Goal: Task Accomplishment & Management: Complete application form

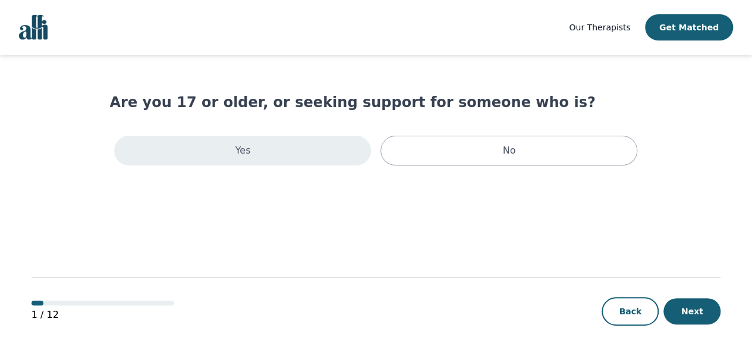
click at [276, 146] on div "Yes" at bounding box center [242, 151] width 257 height 30
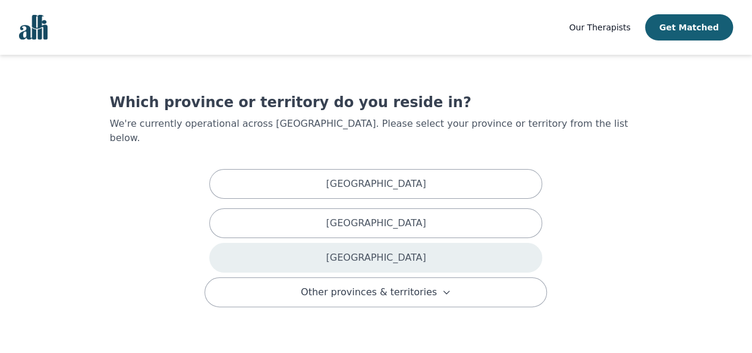
click at [325, 243] on div "[GEOGRAPHIC_DATA]" at bounding box center [375, 258] width 333 height 30
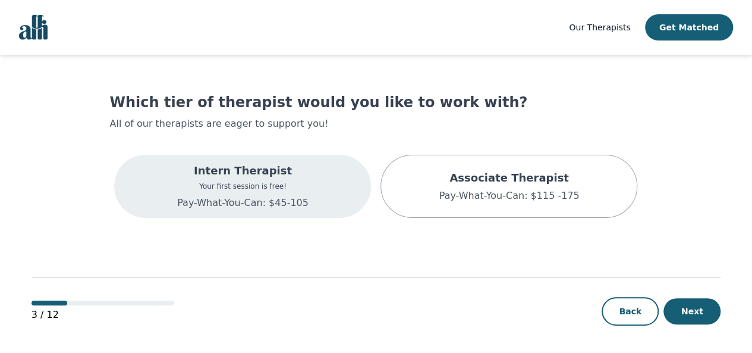
click at [292, 187] on p "Your first session is free!" at bounding box center [242, 186] width 131 height 10
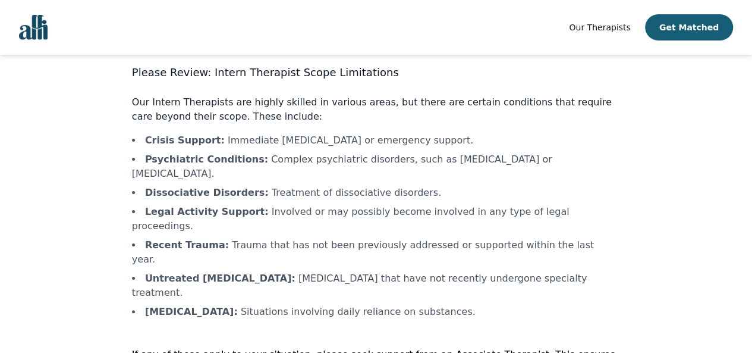
scroll to position [56, 0]
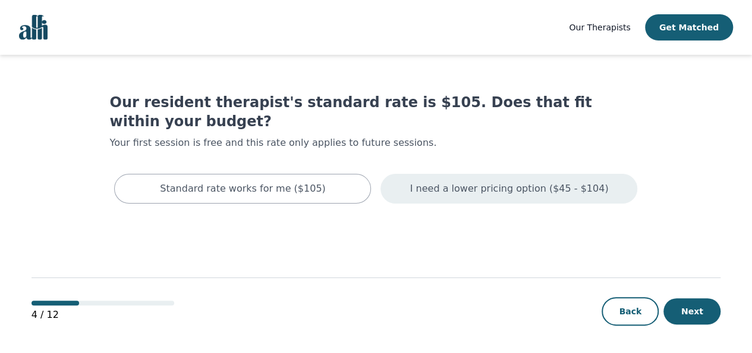
click at [461, 174] on div "I need a lower pricing option ($45 - $104)" at bounding box center [508, 189] width 257 height 30
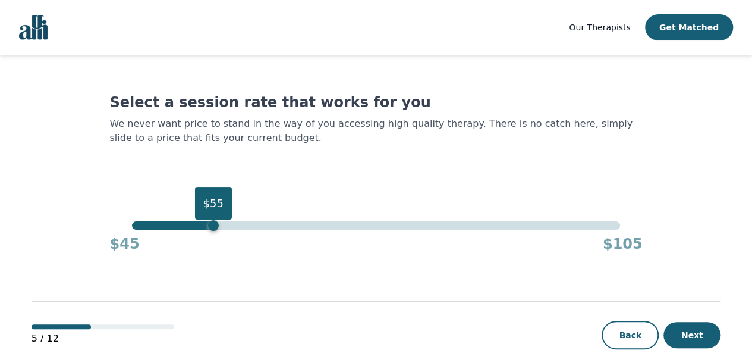
click at [214, 224] on div "$55" at bounding box center [376, 225] width 488 height 8
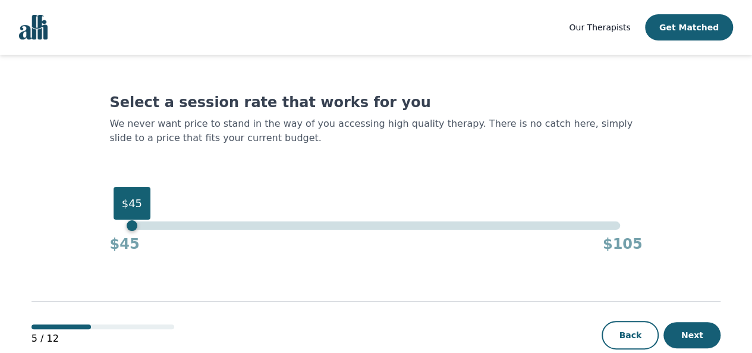
drag, startPoint x: 214, startPoint y: 224, endPoint x: 102, endPoint y: 225, distance: 112.4
click at [102, 225] on main "Select a session rate that works for you We never want price to stand in the wa…" at bounding box center [377, 216] width 690 height 323
click at [700, 330] on button "Next" at bounding box center [691, 335] width 57 height 26
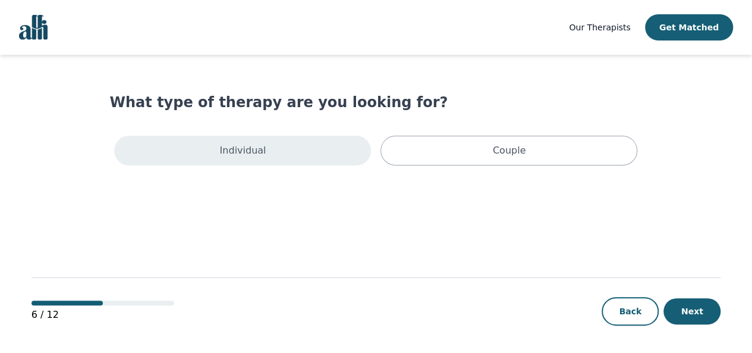
click at [332, 152] on div "Individual" at bounding box center [242, 151] width 257 height 30
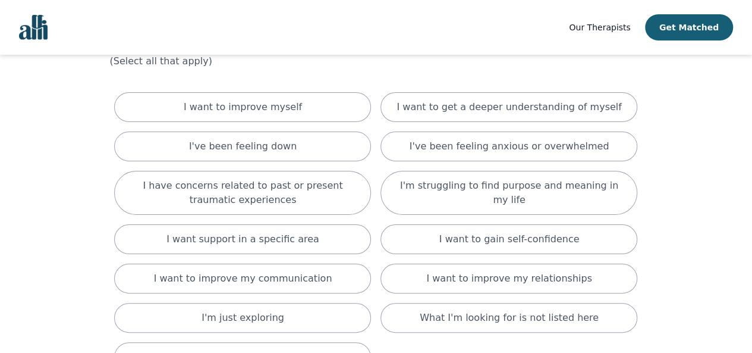
scroll to position [67, 0]
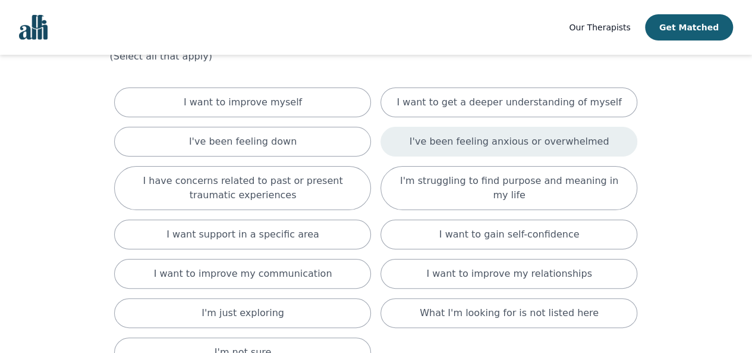
click at [581, 131] on div "I've been feeling anxious or overwhelmed" at bounding box center [508, 142] width 257 height 30
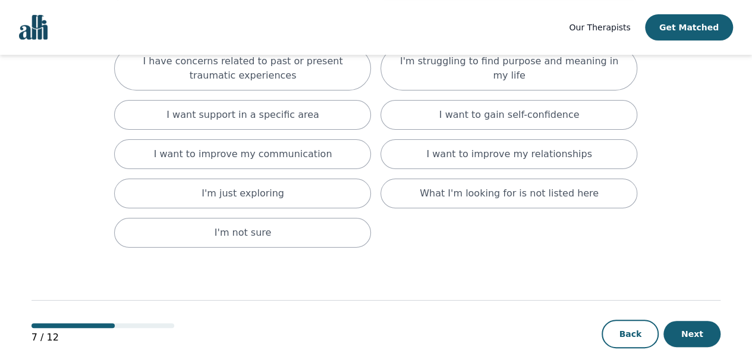
scroll to position [212, 0]
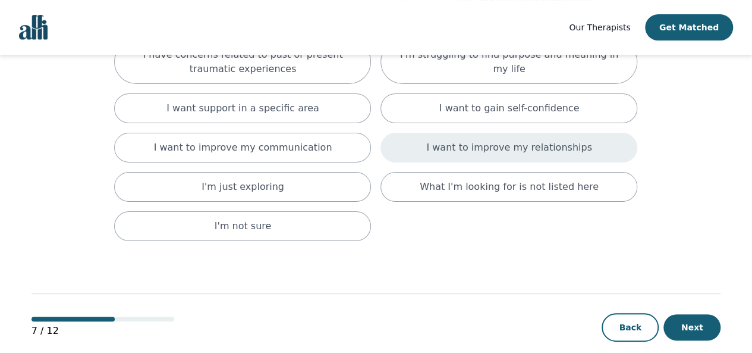
click at [479, 140] on p "I want to improve my relationships" at bounding box center [508, 147] width 165 height 14
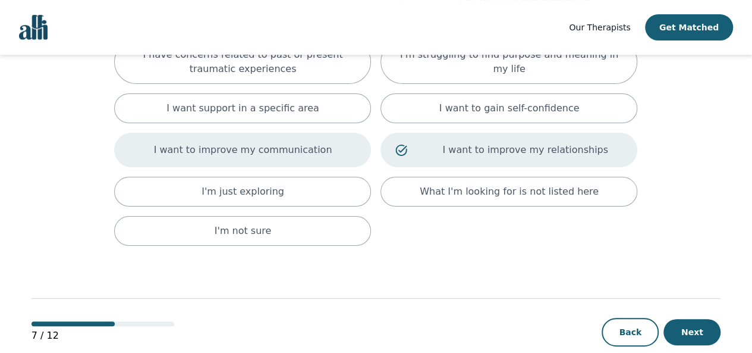
click at [364, 133] on div "I want to improve my communication" at bounding box center [242, 150] width 257 height 34
click at [693, 320] on button "Next" at bounding box center [691, 332] width 57 height 26
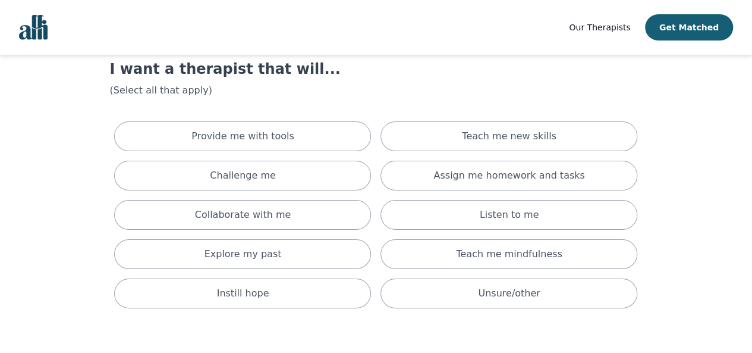
scroll to position [38, 0]
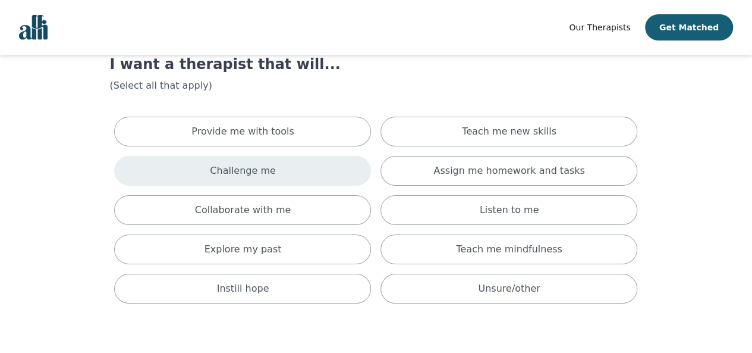
click at [289, 156] on div "Challenge me" at bounding box center [242, 171] width 257 height 30
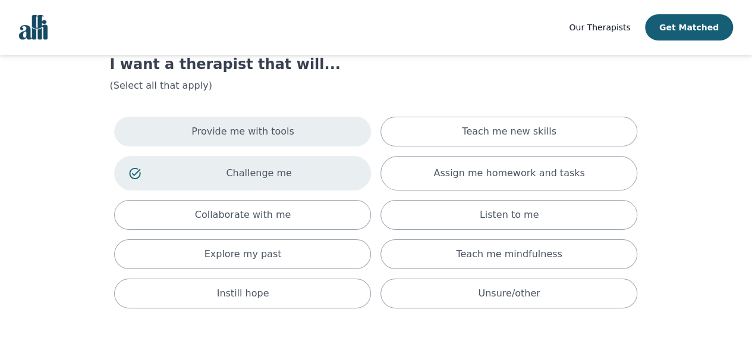
click at [290, 139] on div "Provide me with tools" at bounding box center [242, 132] width 257 height 30
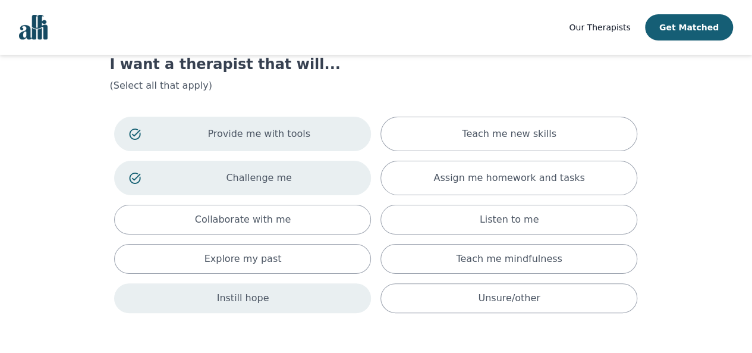
click at [298, 304] on div "Instill hope" at bounding box center [242, 298] width 257 height 30
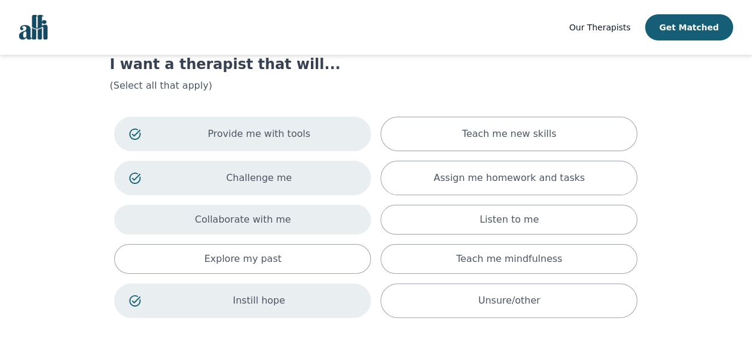
click at [313, 218] on div "Collaborate with me" at bounding box center [242, 219] width 257 height 30
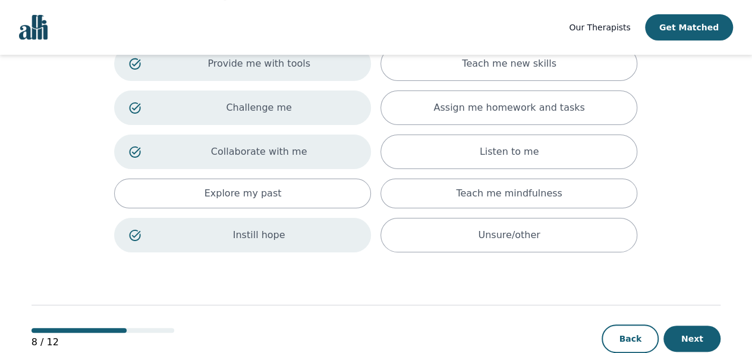
scroll to position [134, 0]
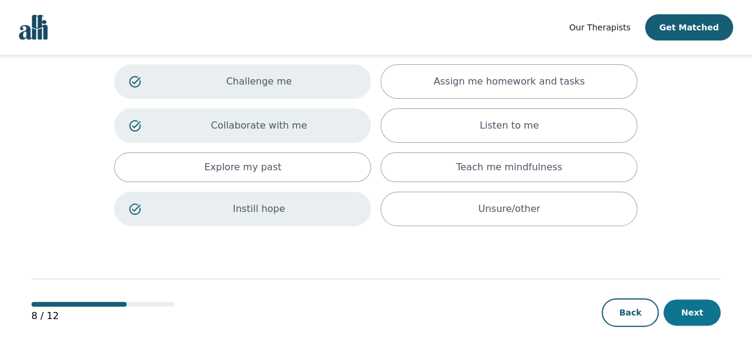
click at [684, 311] on button "Next" at bounding box center [691, 312] width 57 height 26
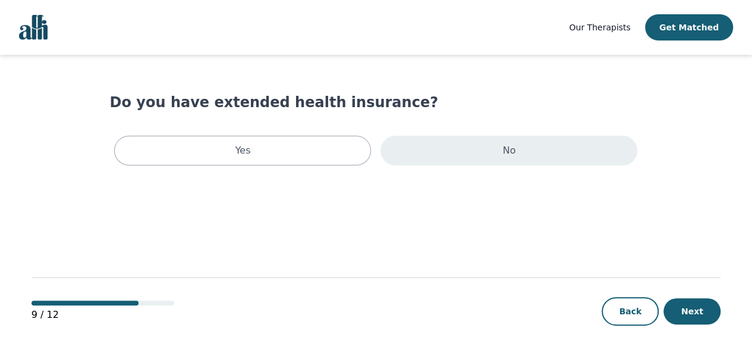
click at [434, 147] on div "No" at bounding box center [508, 151] width 257 height 30
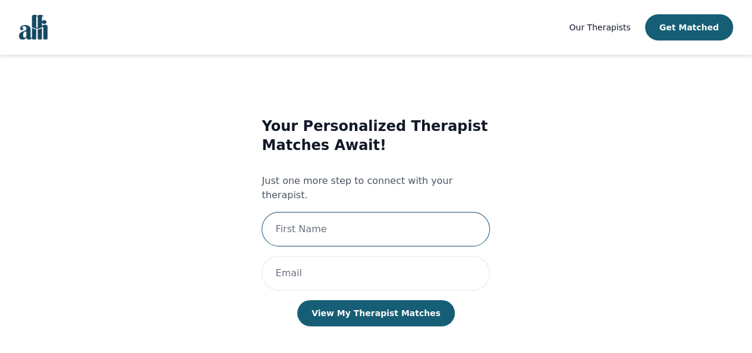
click at [382, 215] on input "text" at bounding box center [376, 229] width 228 height 34
type input "[PERSON_NAME]"
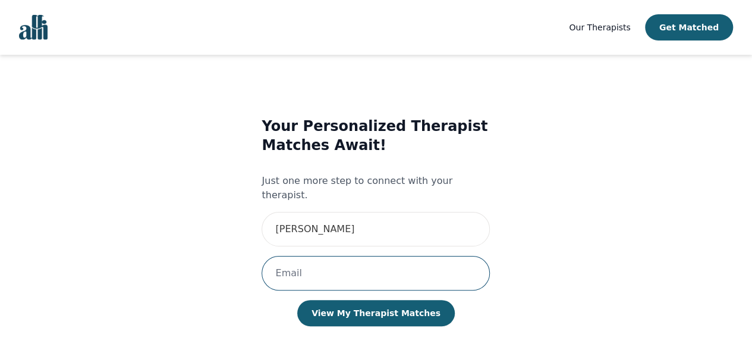
click at [333, 268] on input "email" at bounding box center [376, 273] width 228 height 34
type input "[PERSON_NAME]"
click at [297, 300] on button "View My Therapist Matches" at bounding box center [376, 313] width 158 height 26
